Goal: Task Accomplishment & Management: Manage account settings

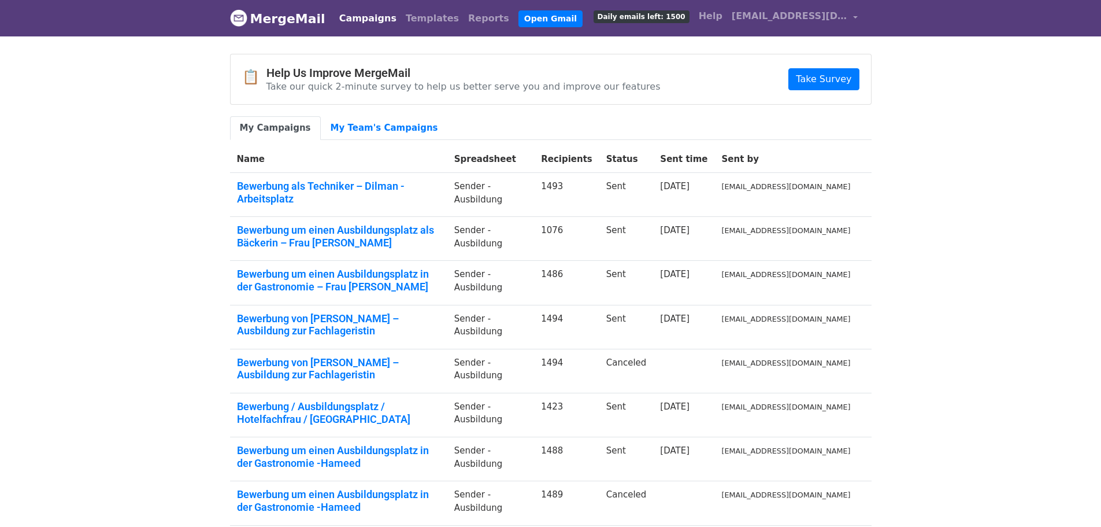
click at [619, 54] on div "📋 Help Us Improve MergeMail Take our quick 2-minute survey to help us better se…" at bounding box center [551, 79] width 641 height 50
click at [349, 125] on link "My Team's Campaigns" at bounding box center [384, 128] width 127 height 24
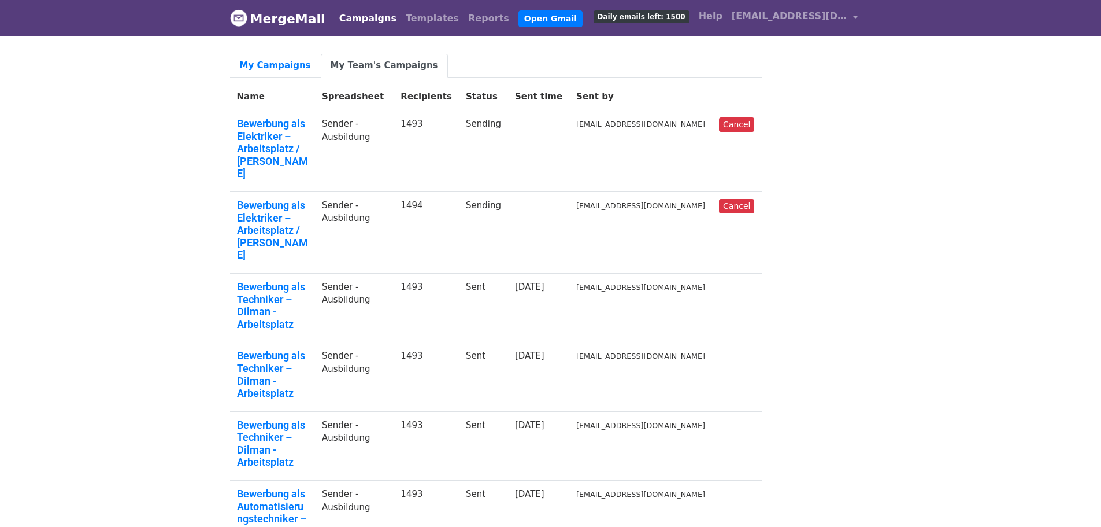
click at [898, 199] on body "MergeMail Campaigns Templates Reports Open Gmail Daily emails left: 1500 Help i…" at bounding box center [550, 500] width 1101 height 1001
click at [69, 216] on body "MergeMail Campaigns Templates Reports Open Gmail Daily emails left: 1500 Help i…" at bounding box center [550, 500] width 1101 height 1001
click at [136, 247] on body "MergeMail Campaigns Templates Reports Open Gmail Daily emails left: 1500 Help […" at bounding box center [550, 500] width 1101 height 1001
click at [268, 65] on link "My Campaigns" at bounding box center [275, 66] width 91 height 24
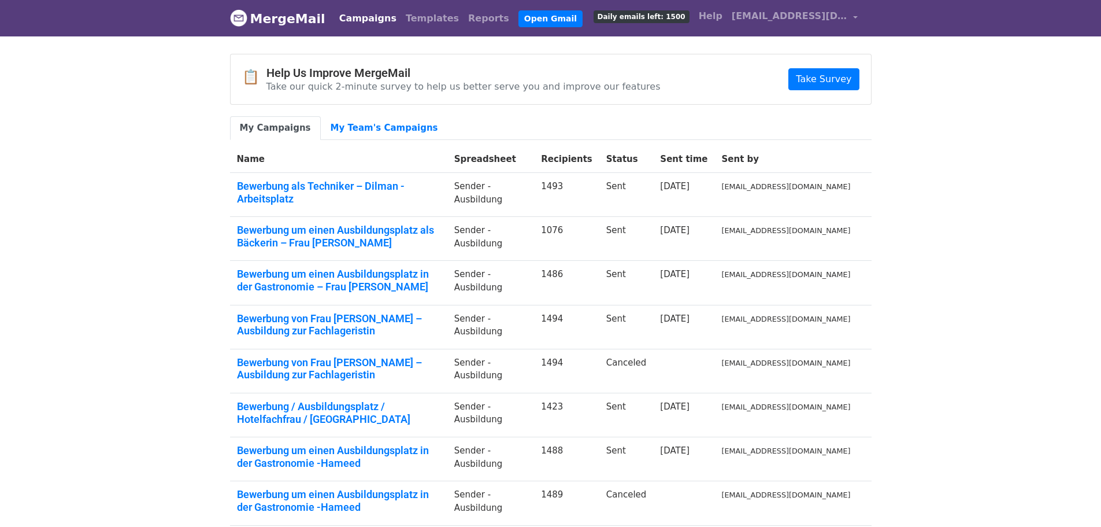
click at [945, 206] on body "MergeMail Campaigns Templates Reports Open Gmail Daily emails left: 1500 Help i…" at bounding box center [550, 345] width 1101 height 690
click at [348, 14] on link "Campaigns" at bounding box center [368, 18] width 66 height 23
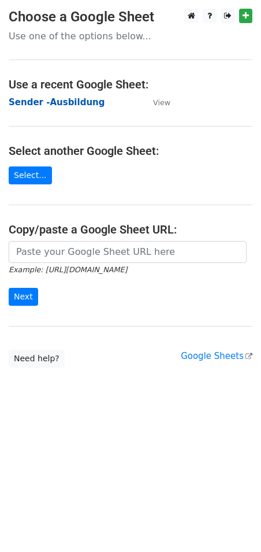
click at [62, 101] on strong "Sender -Ausbildung" at bounding box center [57, 102] width 96 height 10
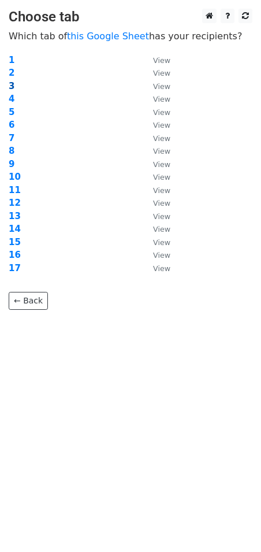
click at [10, 82] on strong "3" at bounding box center [12, 86] width 6 height 10
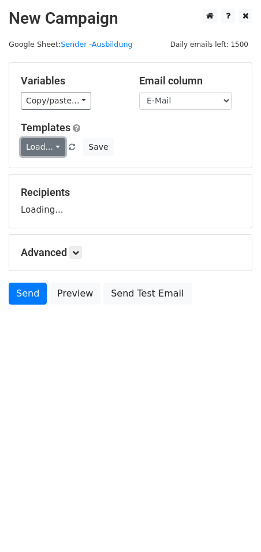
click at [49, 151] on link "Load..." at bounding box center [43, 147] width 45 height 18
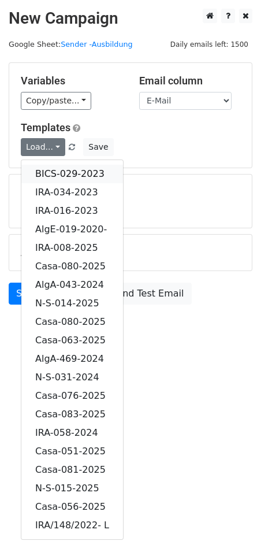
click at [64, 172] on link "BICS-029-2023" at bounding box center [72, 174] width 102 height 18
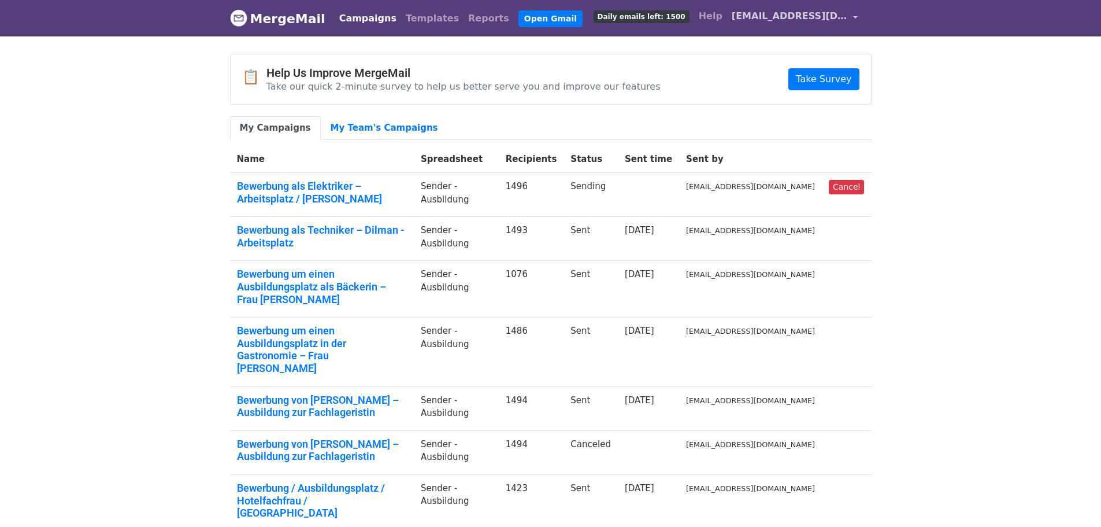
click at [853, 16] on link "info1@vitastuttgart.com" at bounding box center [794, 18] width 135 height 27
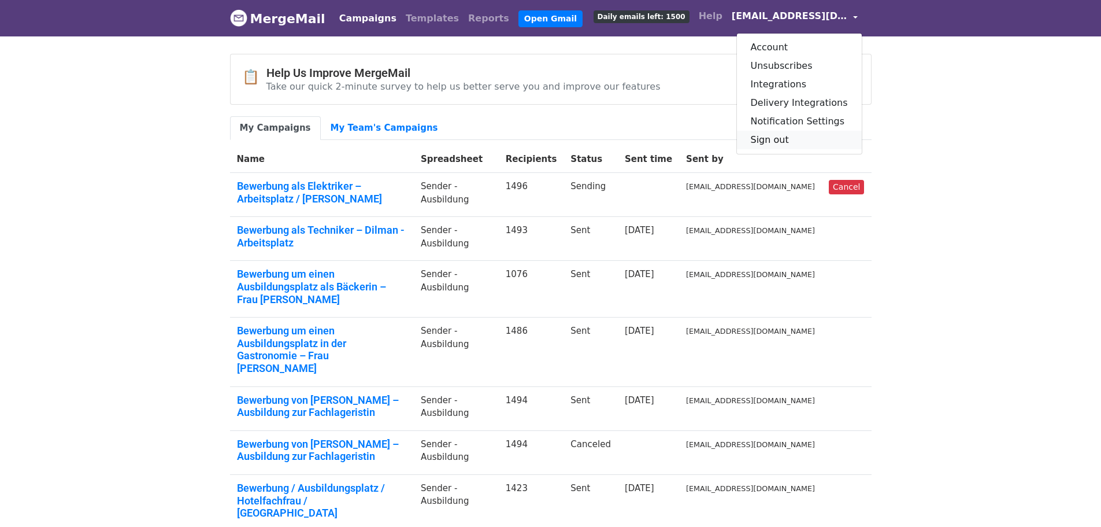
click at [778, 145] on link "Sign out" at bounding box center [799, 140] width 125 height 18
